Goal: Task Accomplishment & Management: Manage account settings

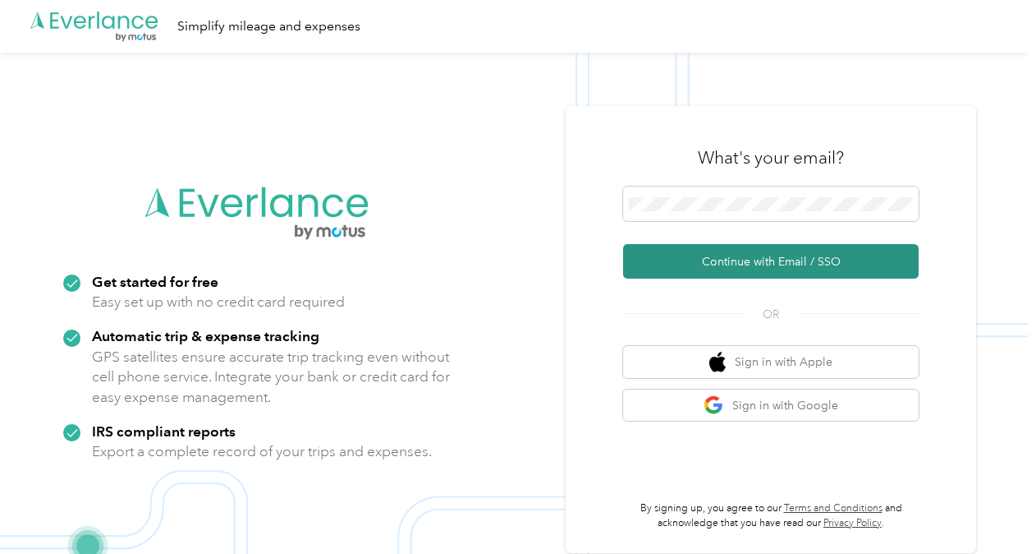
click at [770, 256] on button "Continue with Email / SSO" at bounding box center [771, 261] width 296 height 34
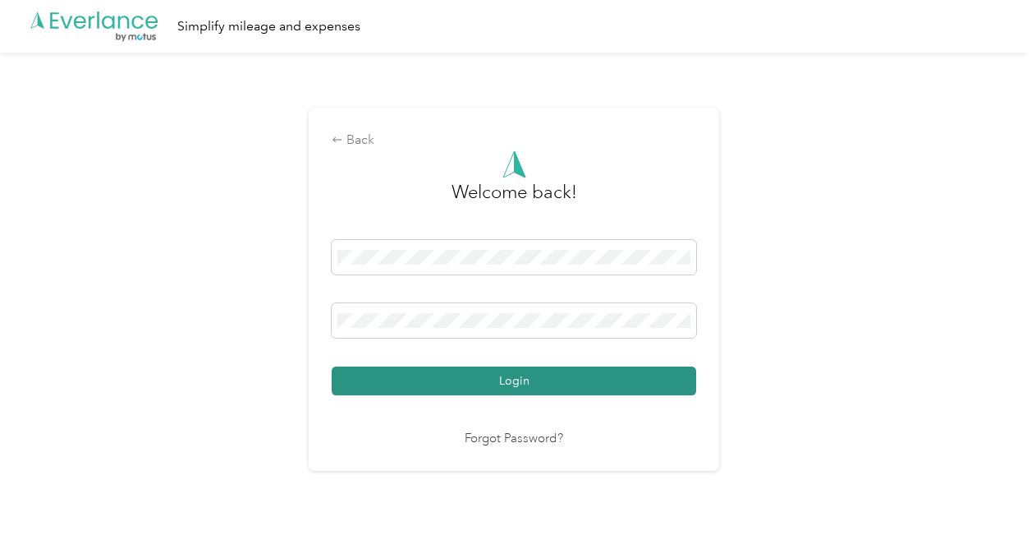
click at [535, 384] on button "Login" at bounding box center [514, 380] width 365 height 29
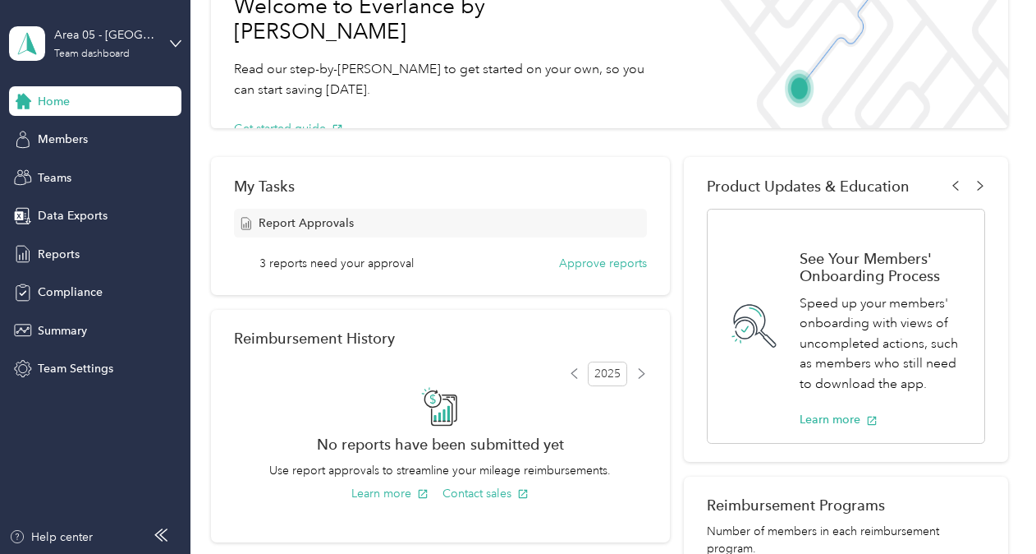
scroll to position [116, 0]
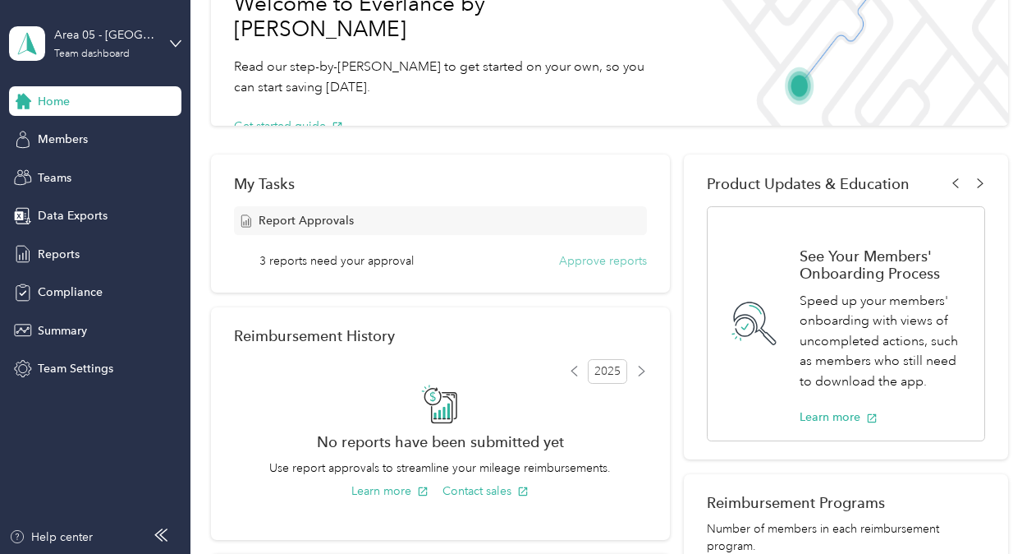
click at [608, 258] on button "Approve reports" at bounding box center [603, 260] width 88 height 17
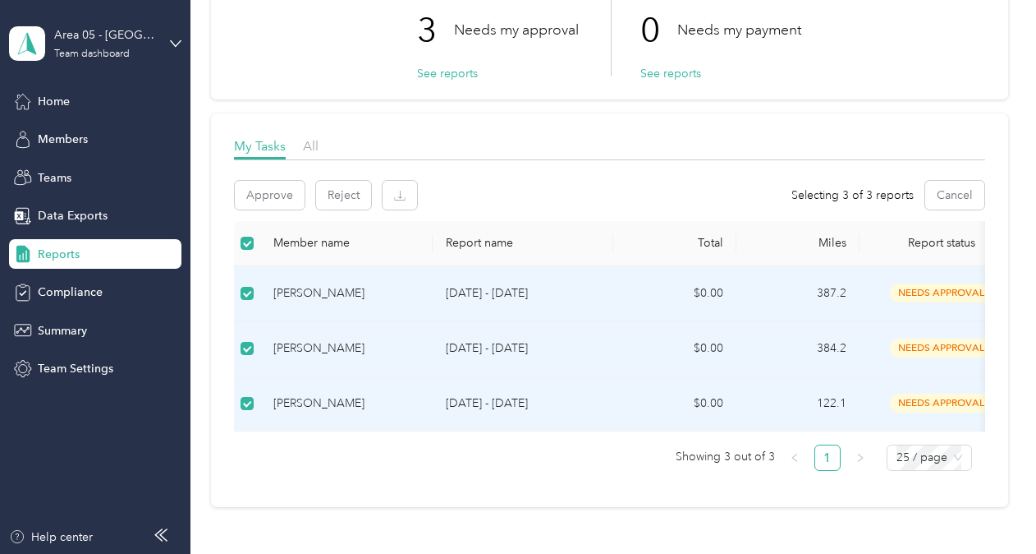
scroll to position [78, 0]
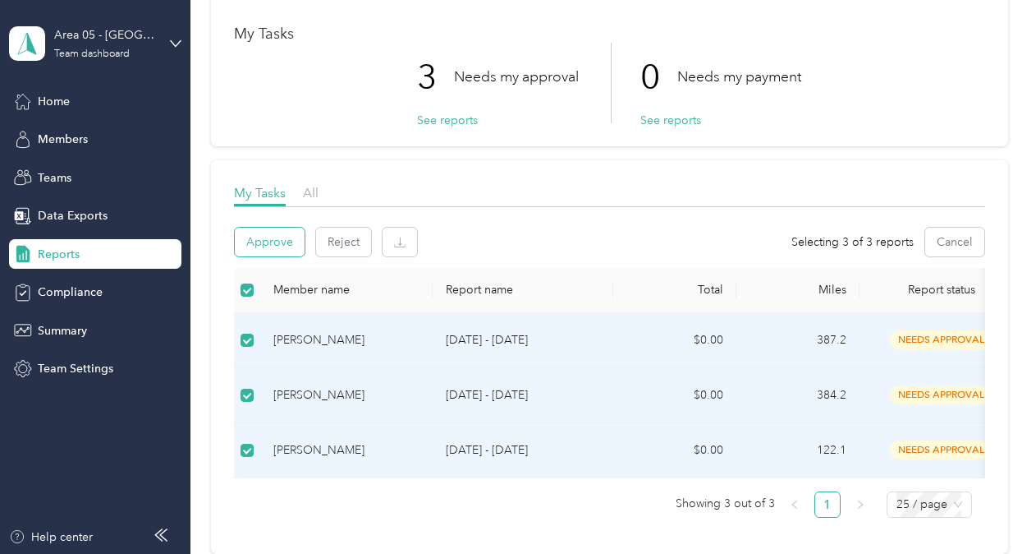
click at [281, 238] on button "Approve" at bounding box center [270, 242] width 70 height 29
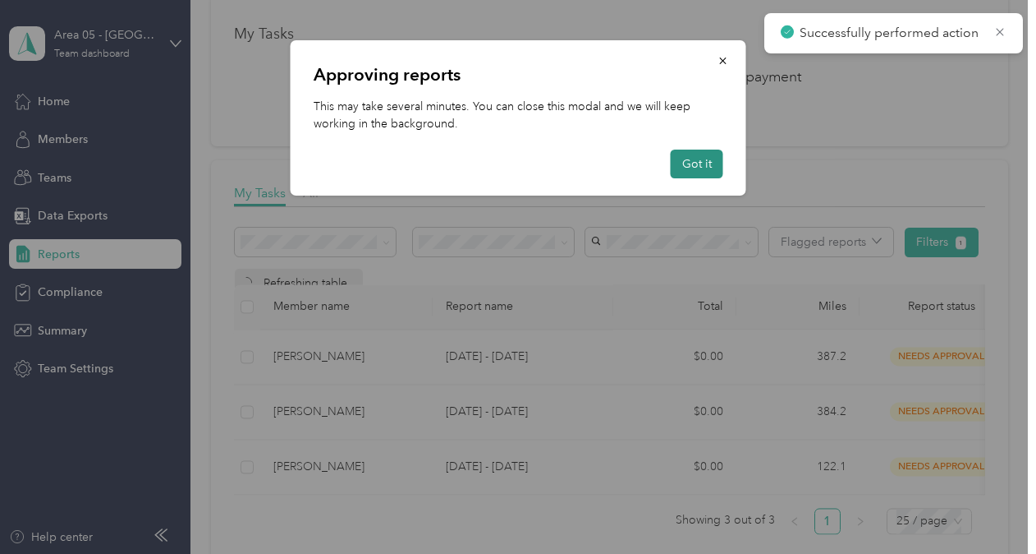
click at [702, 168] on button "Got it" at bounding box center [697, 163] width 53 height 29
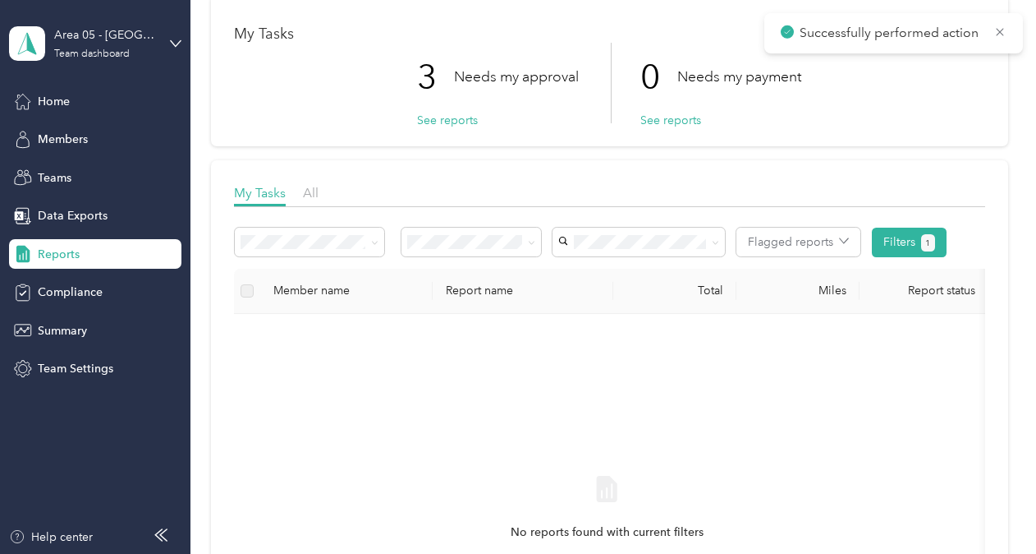
scroll to position [0, 0]
